Goal: Information Seeking & Learning: Check status

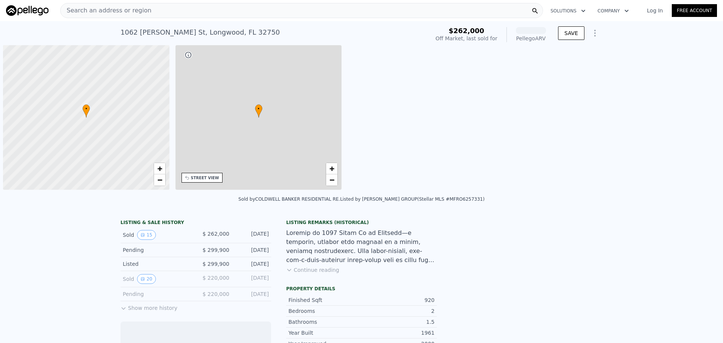
scroll to position [0, 3]
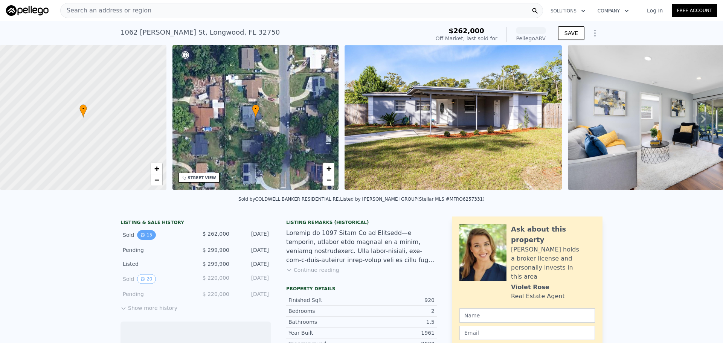
click at [145, 240] on button "15" at bounding box center [146, 235] width 18 height 10
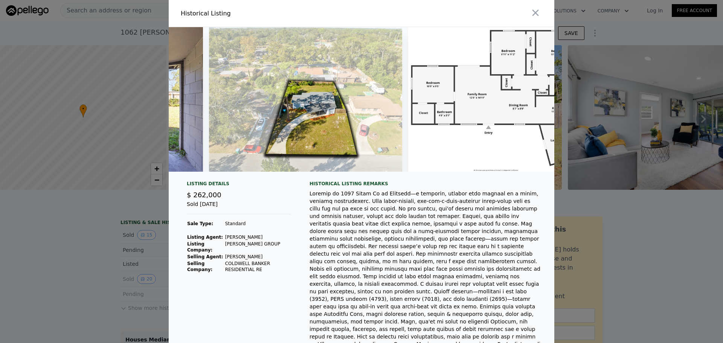
scroll to position [0, 2906]
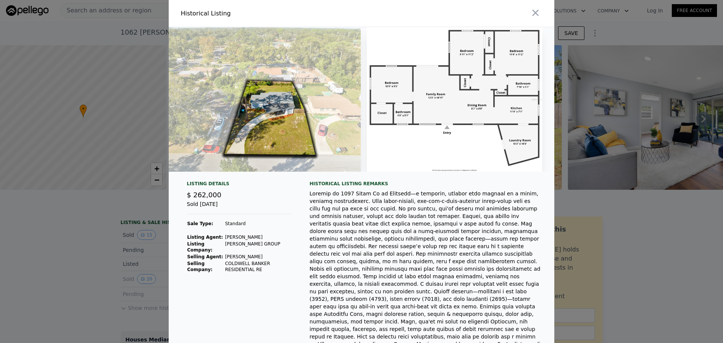
click at [664, 233] on div at bounding box center [361, 171] width 723 height 343
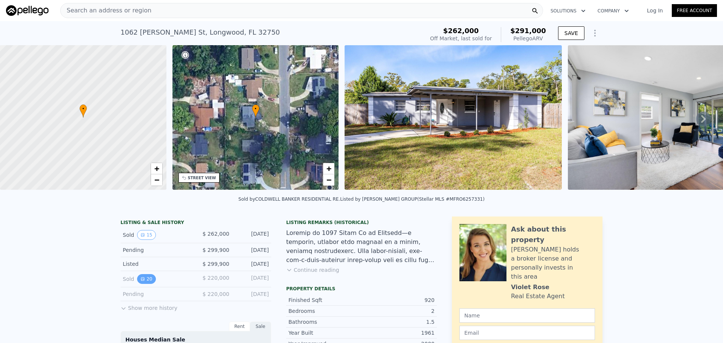
click at [141, 280] on icon "View historical data" at bounding box center [142, 278] width 3 height 3
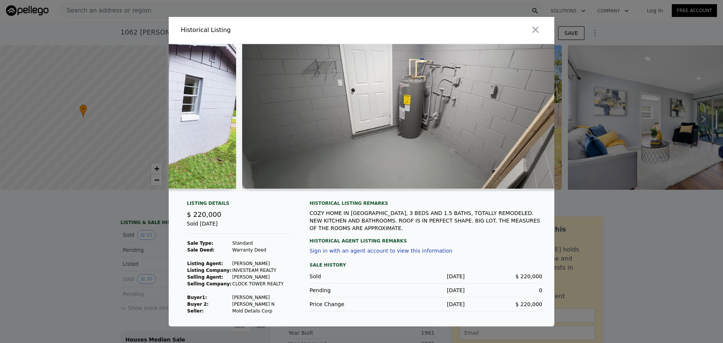
scroll to position [0, 3416]
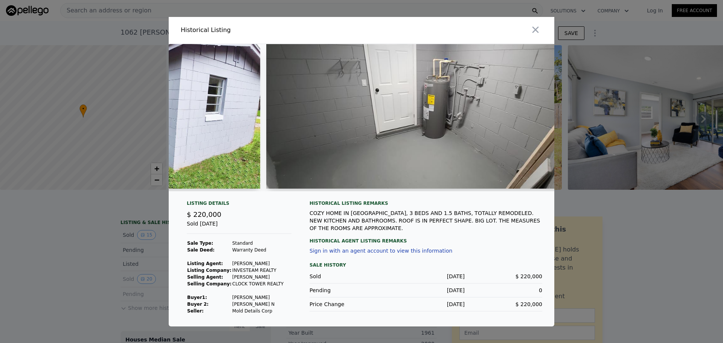
click at [147, 200] on div at bounding box center [361, 171] width 723 height 343
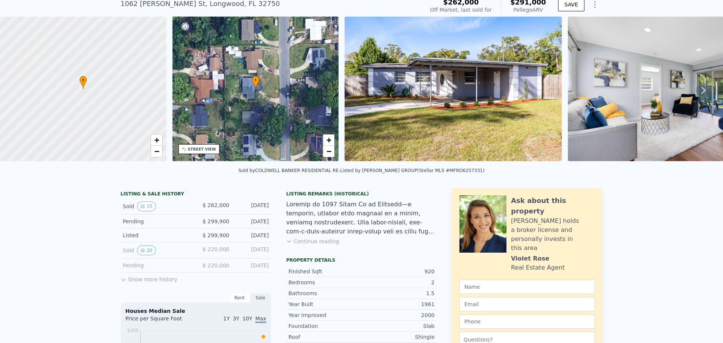
scroll to position [110, 0]
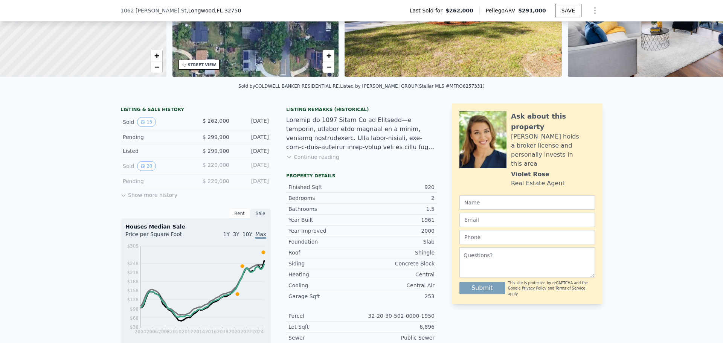
click at [152, 199] on button "Show more history" at bounding box center [148, 193] width 57 height 11
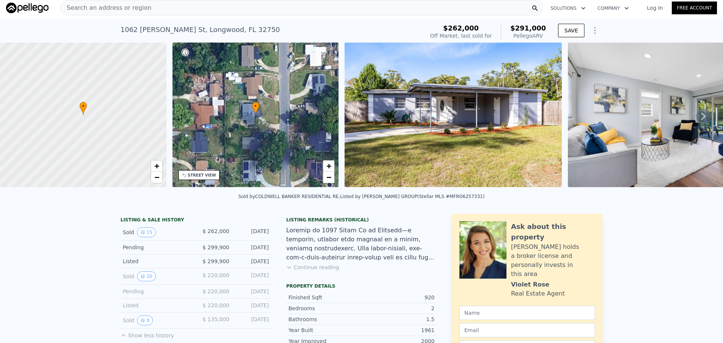
scroll to position [0, 0]
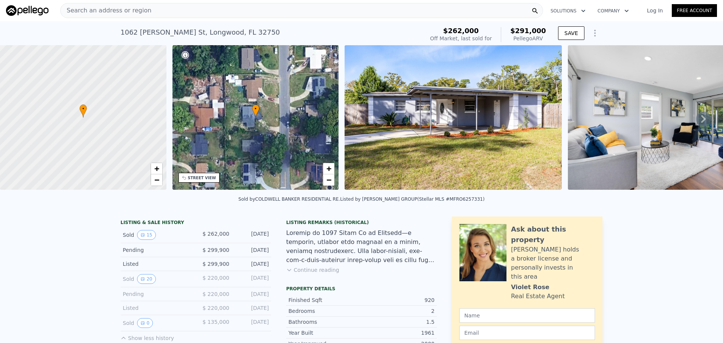
click at [151, 8] on div "Search an address or region" at bounding box center [301, 10] width 483 height 15
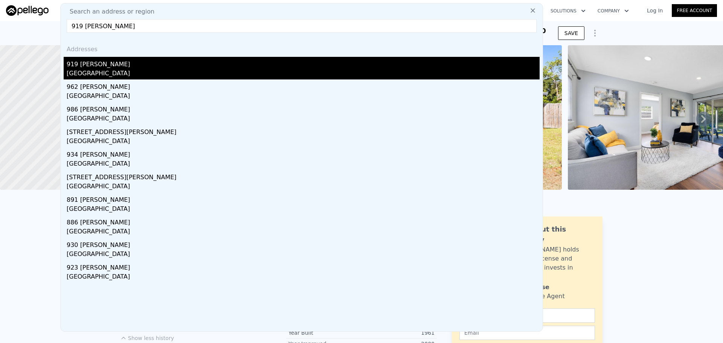
type input "919 [PERSON_NAME]"
click at [137, 75] on div "[GEOGRAPHIC_DATA]" at bounding box center [303, 74] width 473 height 11
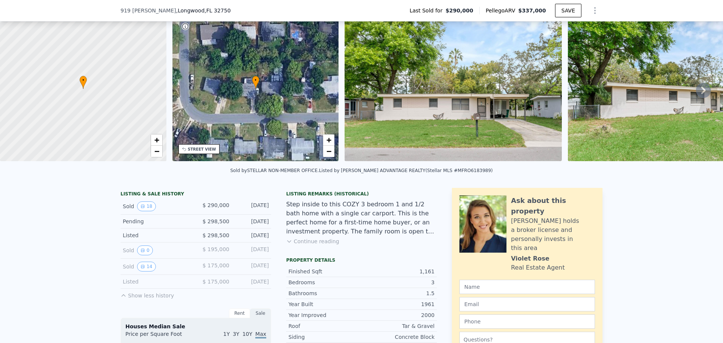
scroll to position [35, 0]
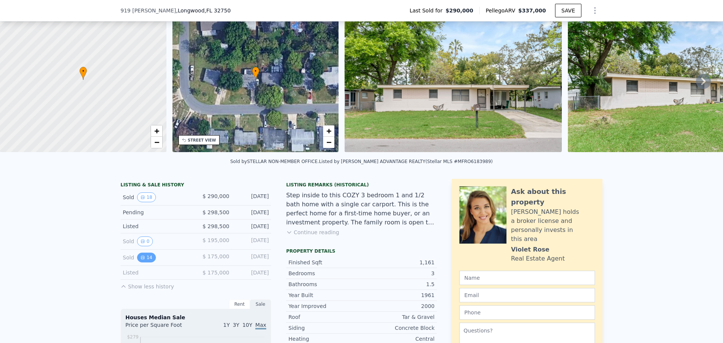
click at [146, 260] on button "14" at bounding box center [146, 258] width 18 height 10
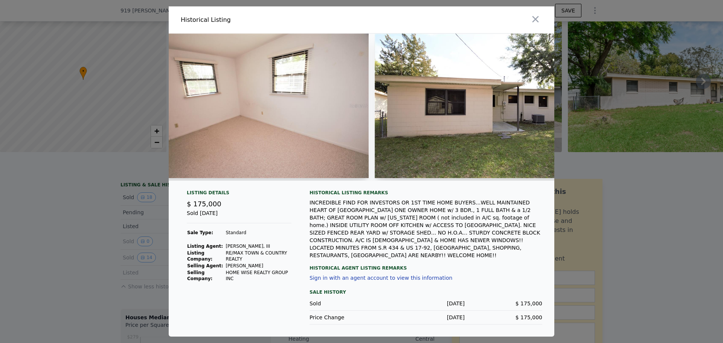
scroll to position [0, 2048]
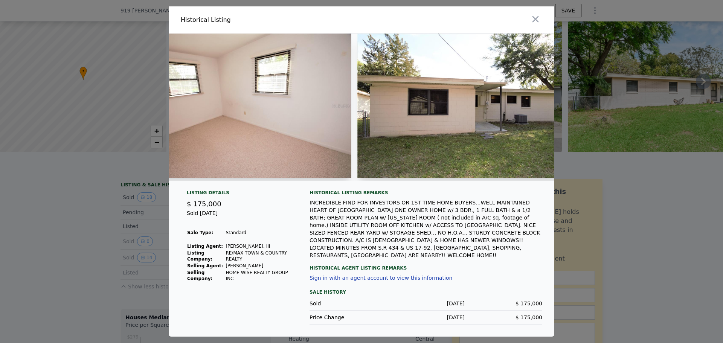
click at [62, 194] on div at bounding box center [361, 171] width 723 height 343
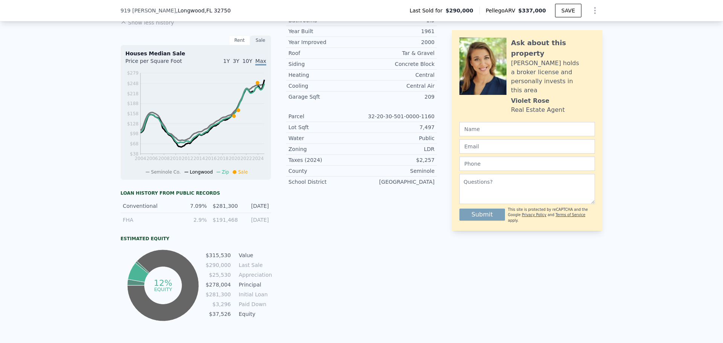
scroll to position [148, 0]
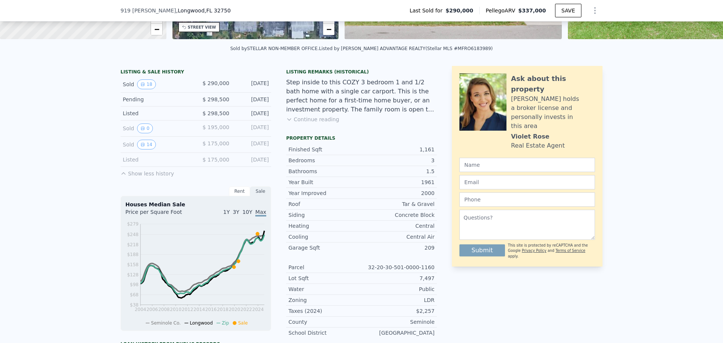
click at [230, 215] on span "1Y" at bounding box center [226, 212] width 6 height 6
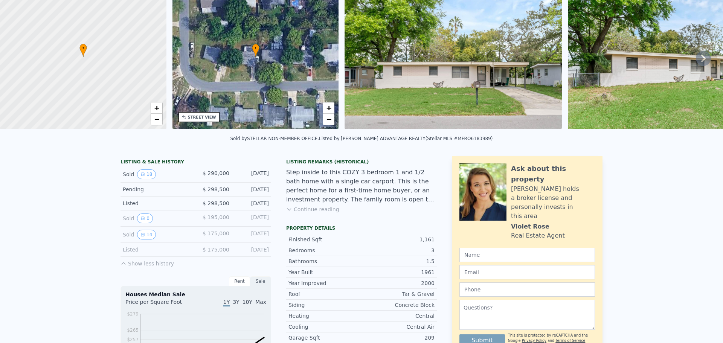
scroll to position [0, 0]
